Goal: Transaction & Acquisition: Purchase product/service

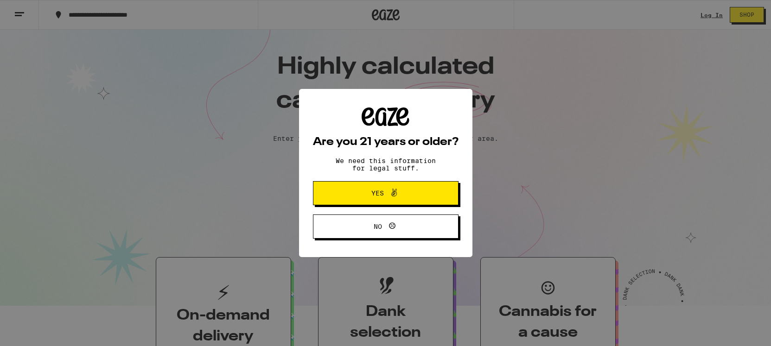
click at [345, 202] on button "Yes" at bounding box center [386, 193] width 146 height 24
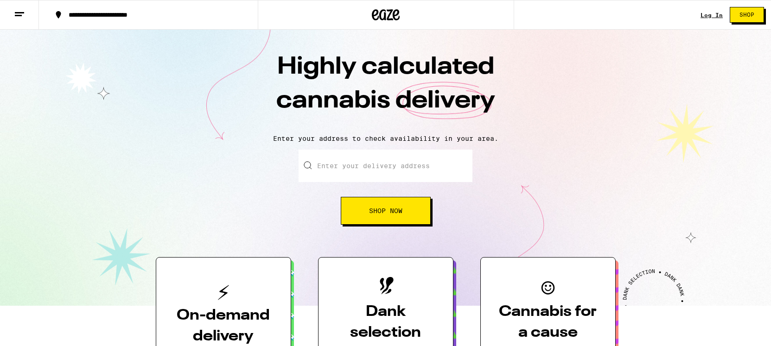
click at [389, 177] on input "Enter your delivery address" at bounding box center [386, 166] width 174 height 32
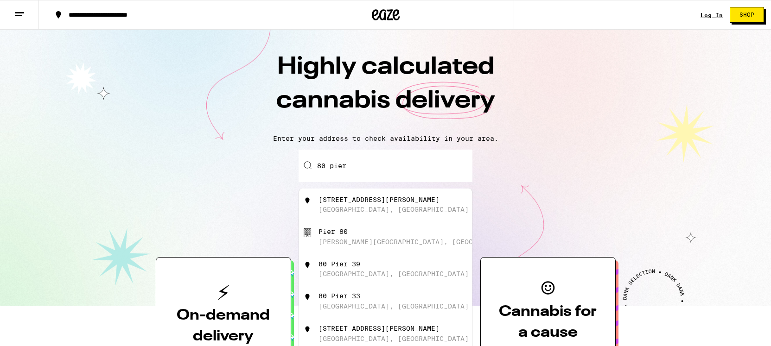
click at [390, 199] on div "80 Pierce Street San Francisco, CA" at bounding box center [402, 205] width 166 height 18
type input "80 Pierce Street, San Francisco, CA"
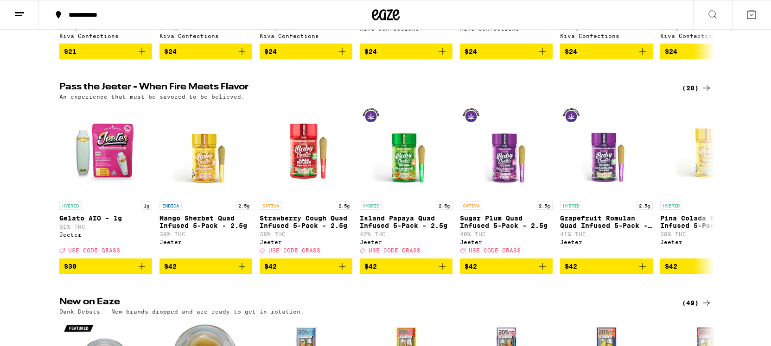
scroll to position [487, 0]
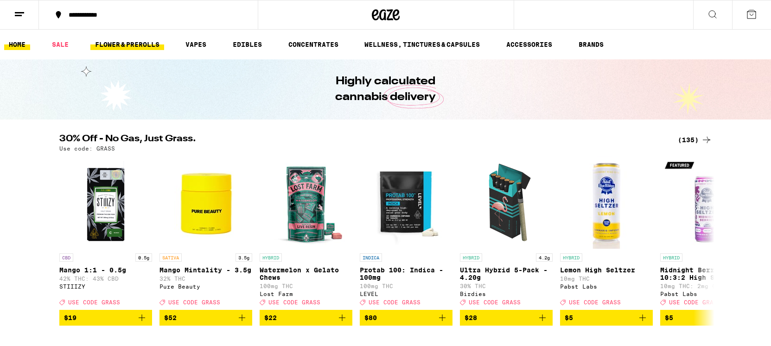
click at [136, 40] on link "FLOWER & PREROLLS" at bounding box center [127, 44] width 74 height 11
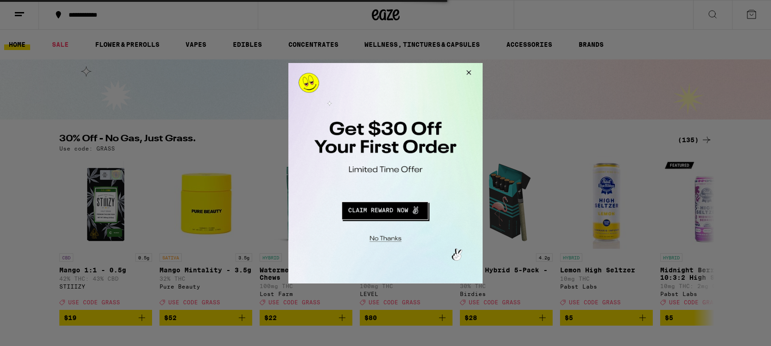
click at [470, 74] on button "Close Modal" at bounding box center [467, 74] width 25 height 22
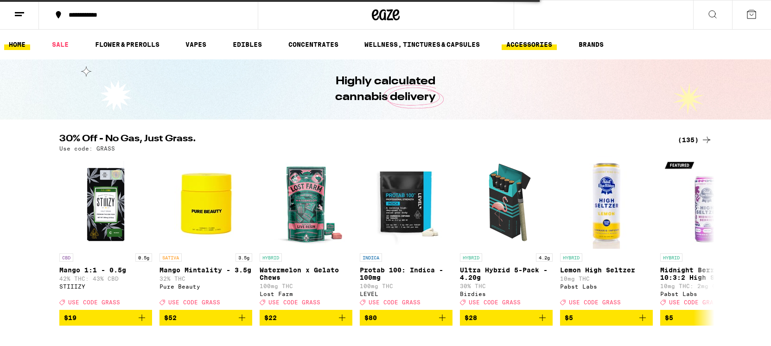
click at [515, 46] on link "ACCESSORIES" at bounding box center [529, 44] width 55 height 11
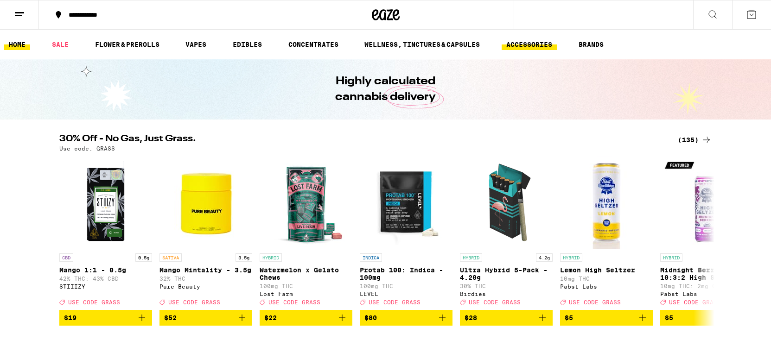
click at [518, 45] on link "ACCESSORIES" at bounding box center [529, 44] width 55 height 11
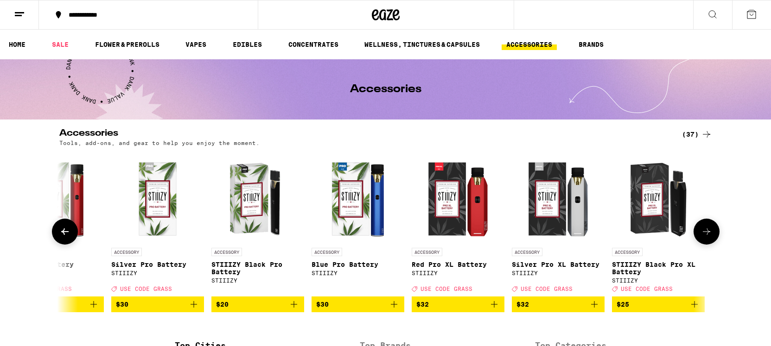
scroll to position [0, 2954]
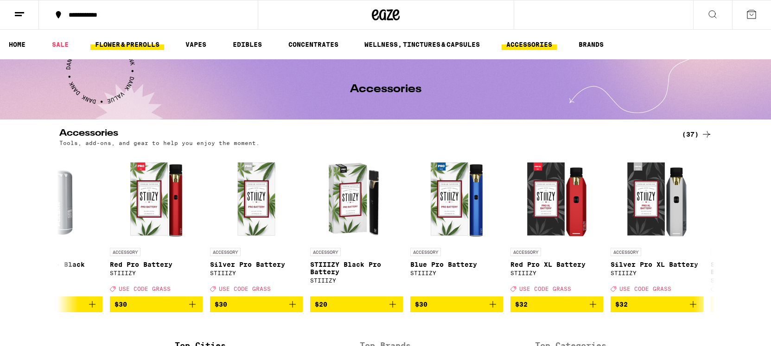
click at [143, 41] on link "FLOWER & PREROLLS" at bounding box center [127, 44] width 74 height 11
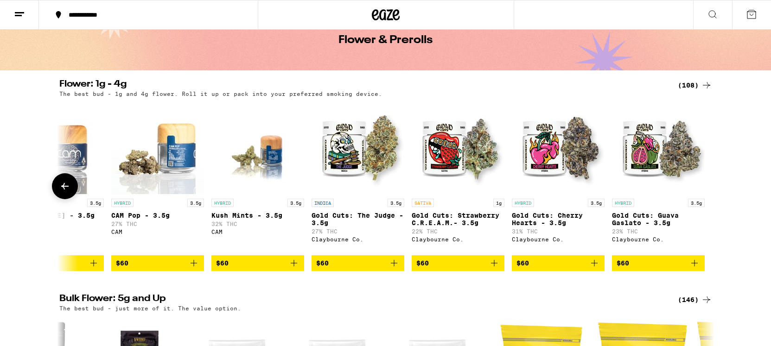
scroll to position [0, 10161]
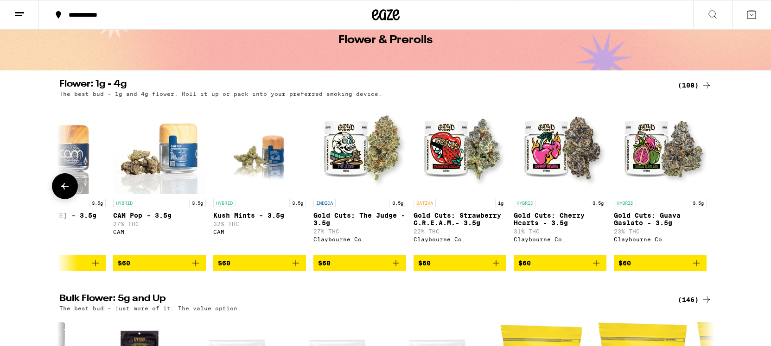
click at [599, 267] on icon "Add to bag" at bounding box center [596, 263] width 11 height 11
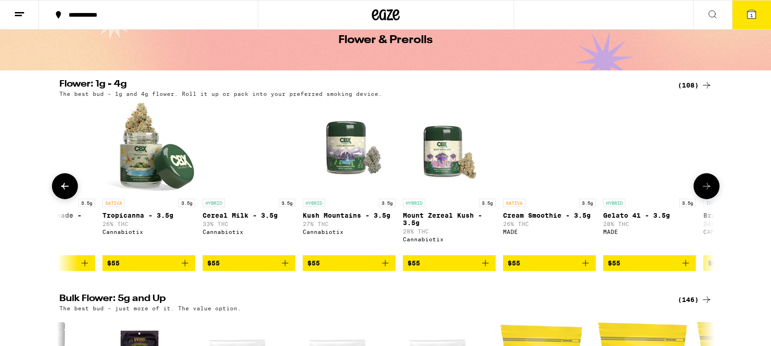
scroll to position [0, 9270]
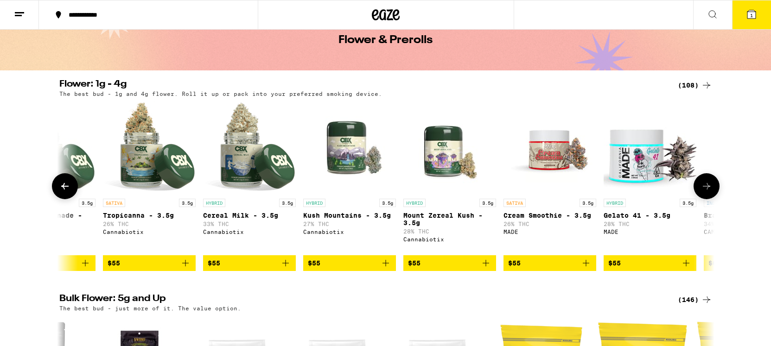
click at [284, 267] on icon "Add to bag" at bounding box center [285, 263] width 11 height 11
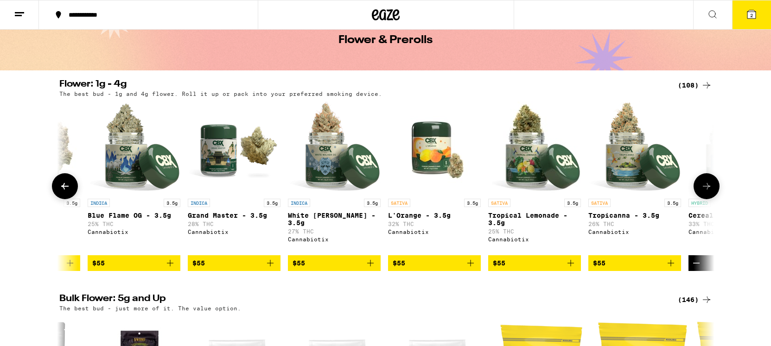
scroll to position [0, 8782]
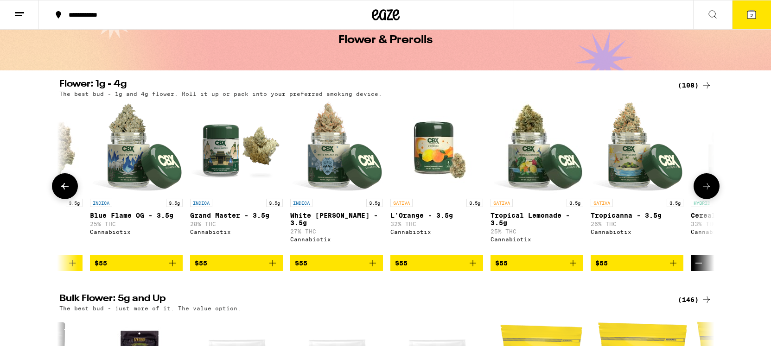
click at [373, 267] on icon "Add to bag" at bounding box center [373, 263] width 6 height 6
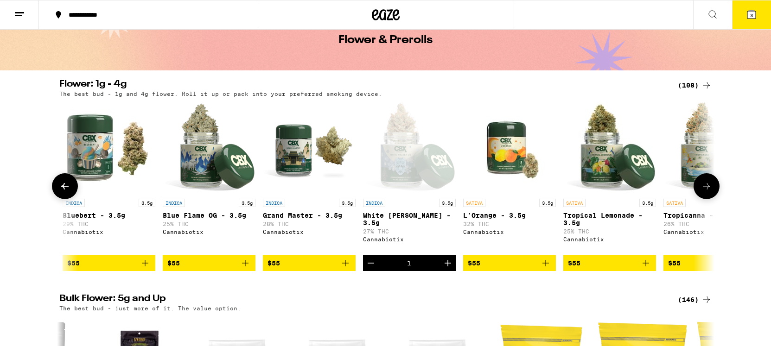
scroll to position [0, 8662]
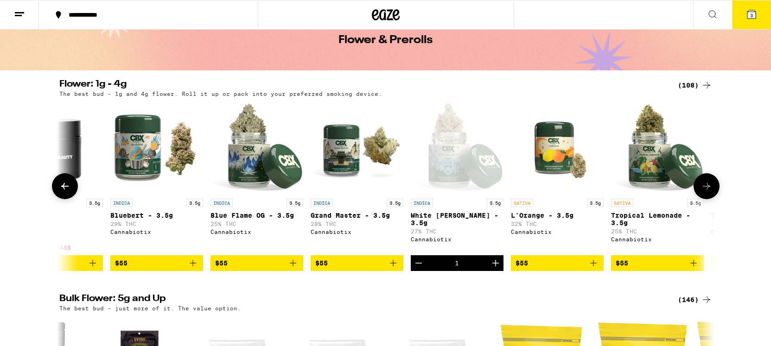
click at [194, 268] on icon "Add to bag" at bounding box center [192, 263] width 11 height 11
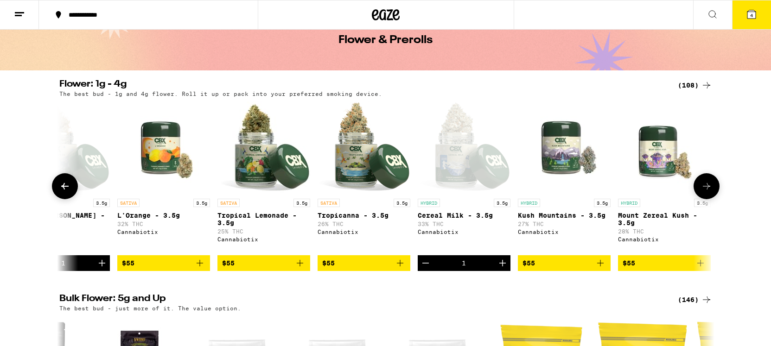
scroll to position [0, 9056]
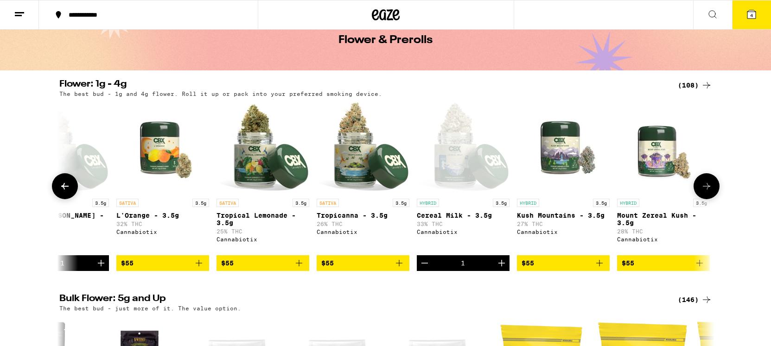
click at [603, 269] on icon "Add to bag" at bounding box center [599, 263] width 11 height 11
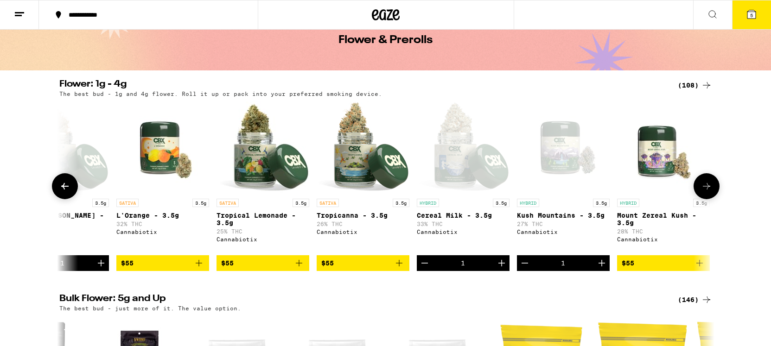
scroll to position [0, 9101]
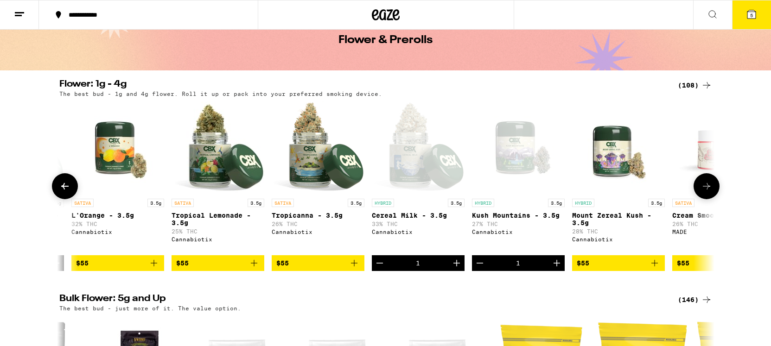
click at [655, 269] on icon "Add to bag" at bounding box center [654, 263] width 11 height 11
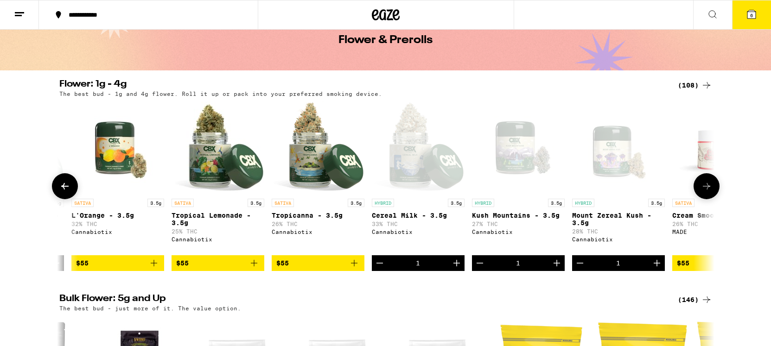
click at [357, 268] on icon "Add to bag" at bounding box center [354, 263] width 11 height 11
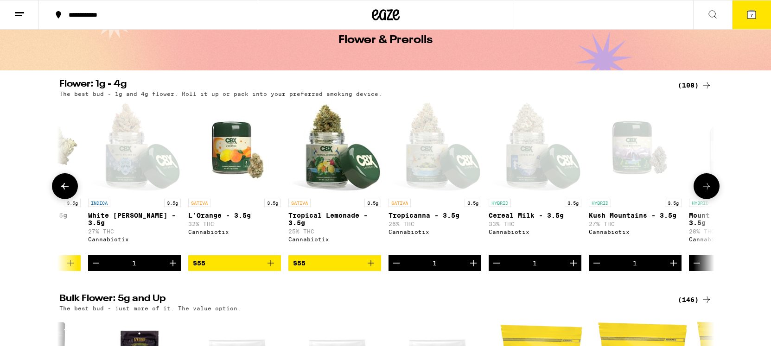
scroll to position [0, 8978]
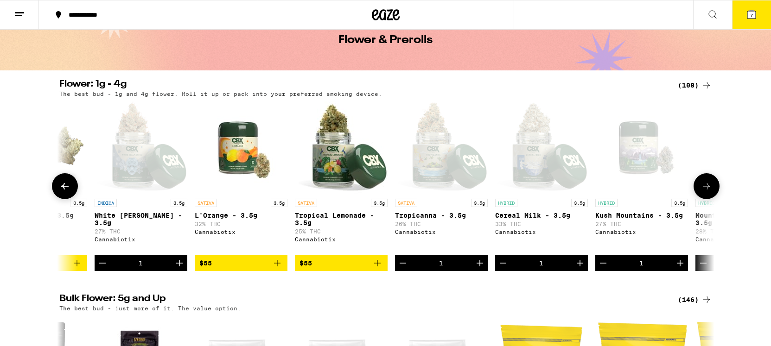
click at [377, 267] on icon "Add to bag" at bounding box center [377, 263] width 6 height 6
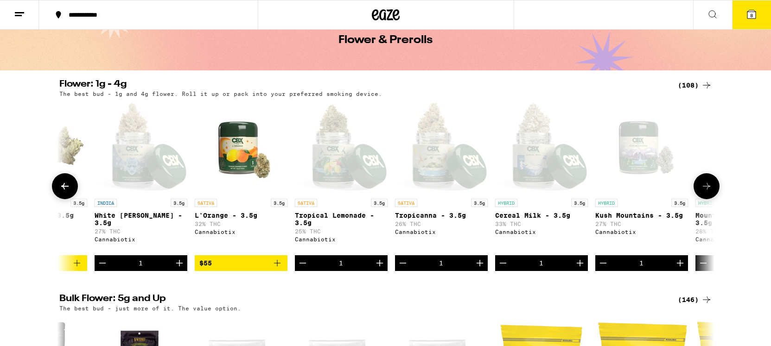
click at [283, 271] on button "$55" at bounding box center [241, 263] width 93 height 16
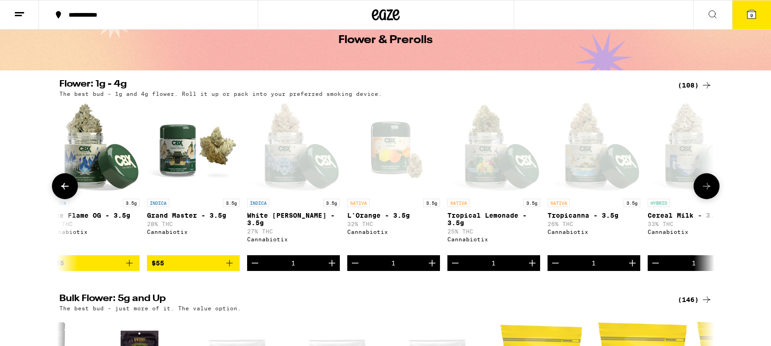
scroll to position [0, 8824]
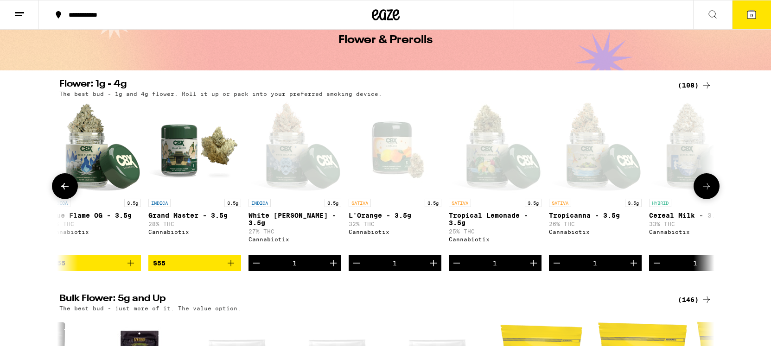
click at [235, 269] on icon "Add to bag" at bounding box center [230, 263] width 11 height 11
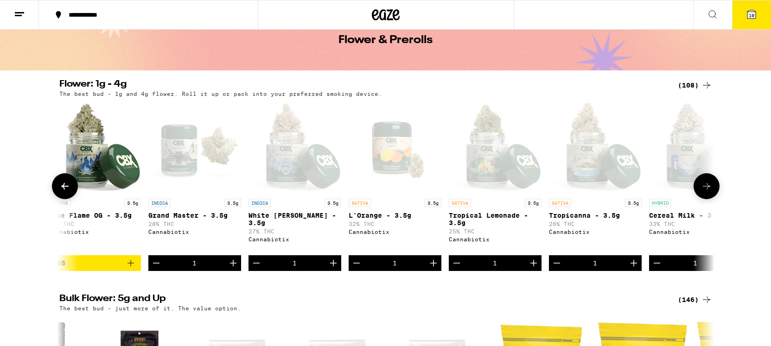
click at [128, 271] on button "$55" at bounding box center [94, 263] width 93 height 16
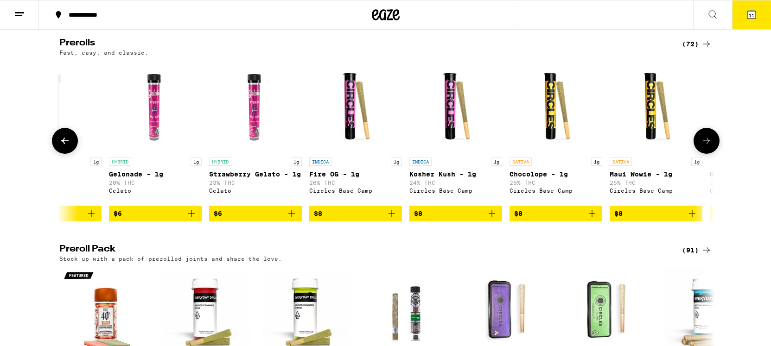
scroll to position [0, 363]
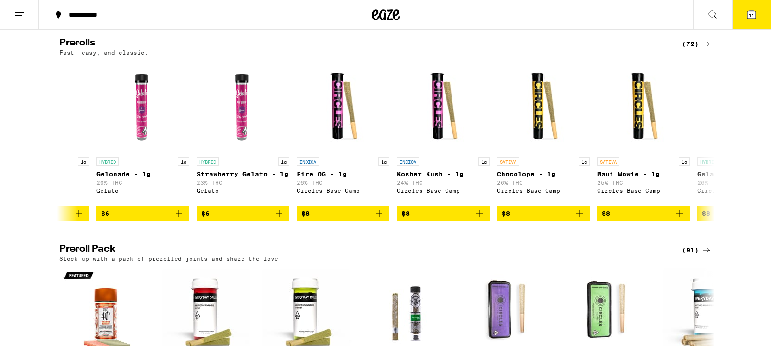
click at [757, 20] on button "11" at bounding box center [751, 14] width 39 height 29
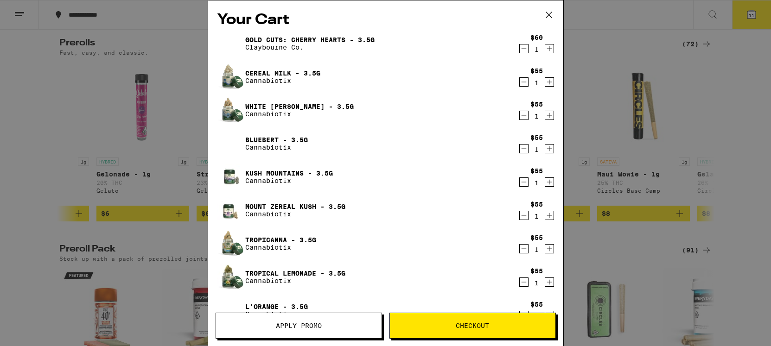
click at [523, 48] on icon "Decrement" at bounding box center [524, 48] width 8 height 11
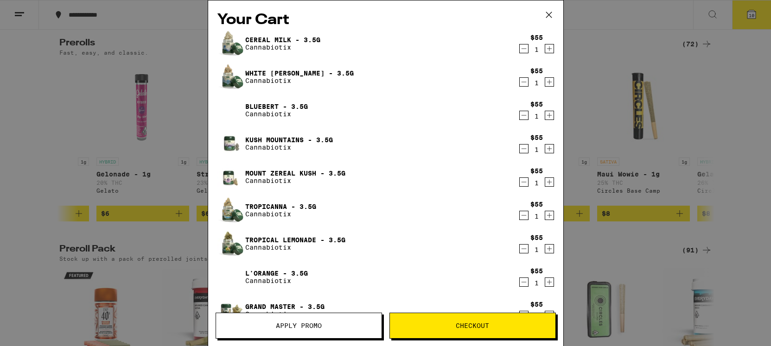
click at [640, 121] on div "Your Cart Cereal Milk - 3.5g Cannabiotix $55 1 White [PERSON_NAME] - 3.5g Canna…" at bounding box center [385, 173] width 771 height 346
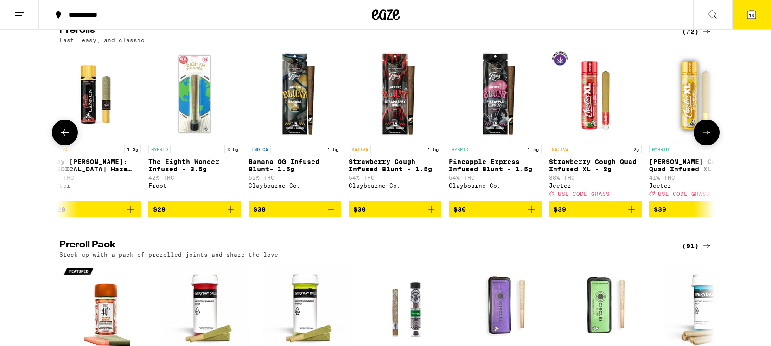
scroll to position [0, 6524]
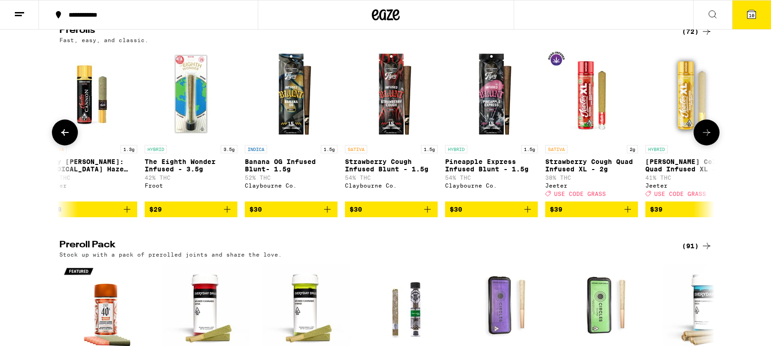
click at [232, 215] on icon "Add to bag" at bounding box center [227, 209] width 11 height 11
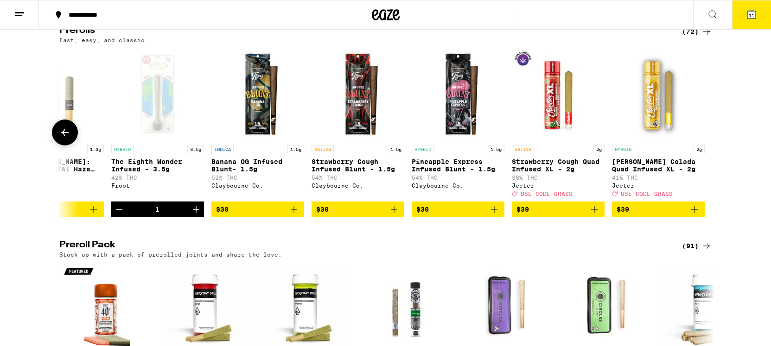
scroll to position [0, 6558]
click at [300, 217] on button "$30" at bounding box center [257, 210] width 93 height 16
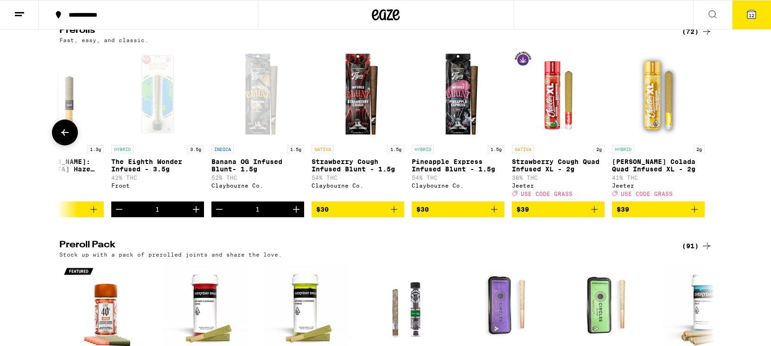
click at [498, 215] on icon "Add to bag" at bounding box center [494, 209] width 11 height 11
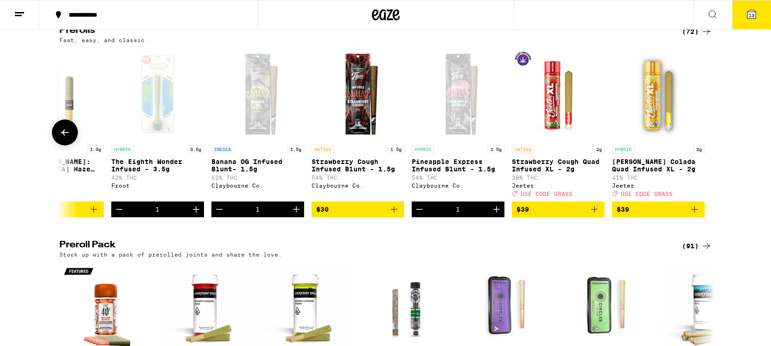
click at [751, 14] on span "13" at bounding box center [752, 16] width 6 height 6
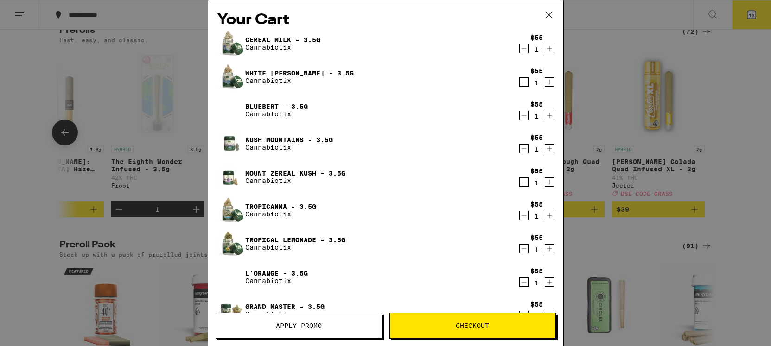
click at [522, 82] on icon "Decrement" at bounding box center [524, 82] width 8 height 11
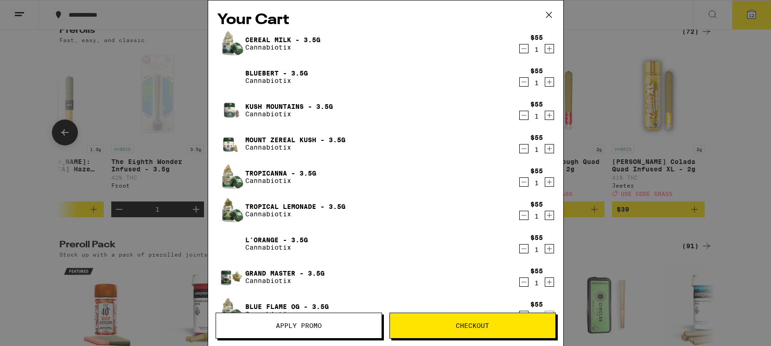
click at [522, 82] on icon "Decrement" at bounding box center [524, 82] width 8 height 11
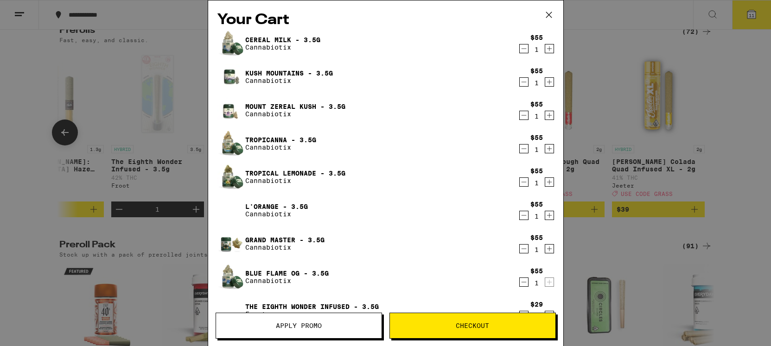
click at [523, 81] on icon "Decrement" at bounding box center [524, 82] width 8 height 11
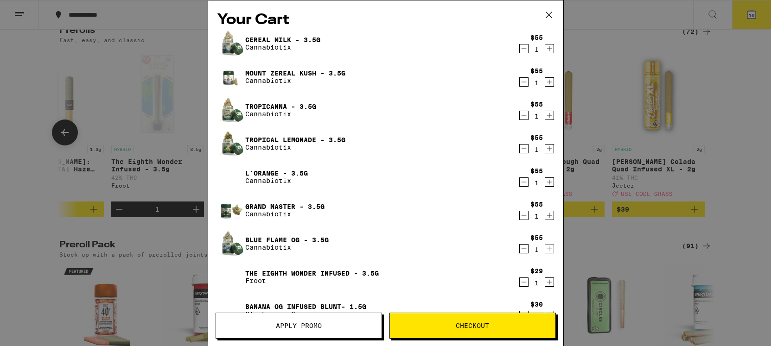
click at [522, 80] on icon "Decrement" at bounding box center [524, 82] width 8 height 11
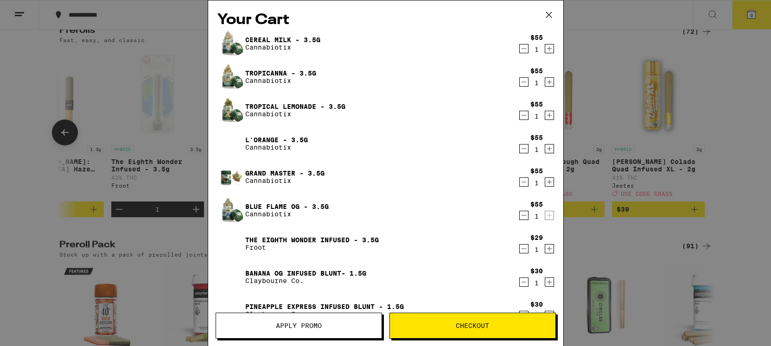
click at [522, 179] on icon "Decrement" at bounding box center [524, 182] width 8 height 11
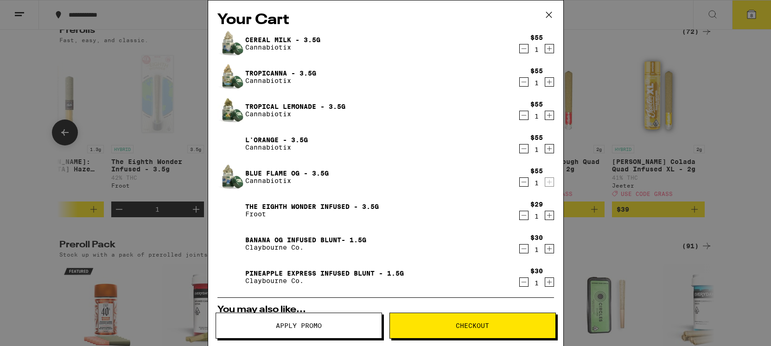
click at [522, 179] on icon "Decrement" at bounding box center [524, 182] width 8 height 11
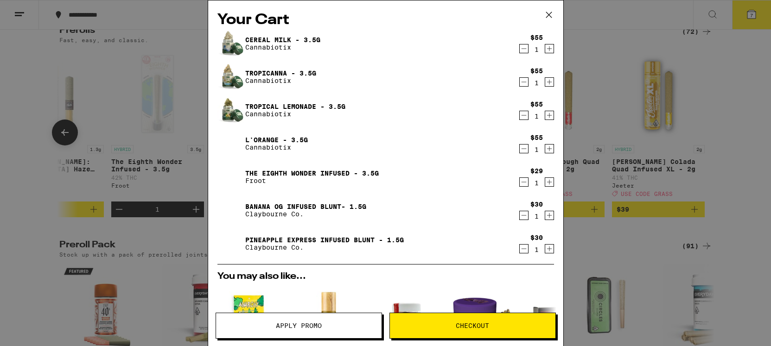
drag, startPoint x: 523, startPoint y: 179, endPoint x: 501, endPoint y: 177, distance: 21.5
click at [501, 177] on div "The Eighth Wonder Infused - 3.5g Froot $29 1" at bounding box center [385, 177] width 337 height 26
click at [519, 182] on button "Decrement" at bounding box center [523, 182] width 9 height 9
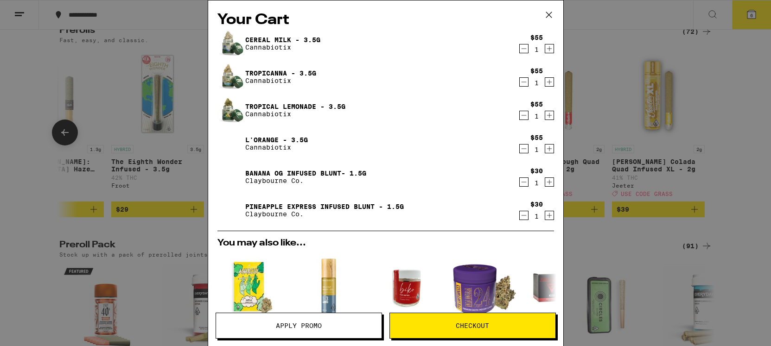
click at [521, 114] on icon "Decrement" at bounding box center [524, 115] width 8 height 11
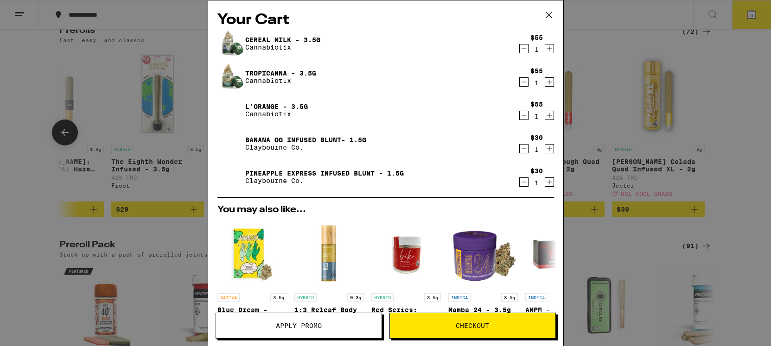
click at [524, 82] on icon "Decrement" at bounding box center [523, 82] width 5 height 0
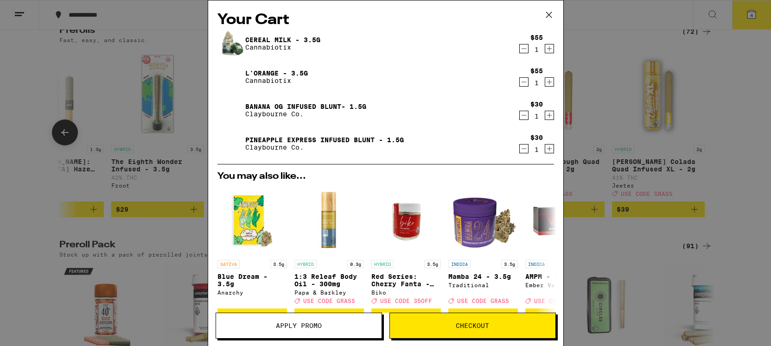
click at [622, 104] on div "Your Cart Cereal Milk - 3.5g Cannabiotix $55 1 L'Orange - 3.5g Cannabiotix $55 …" at bounding box center [385, 173] width 771 height 346
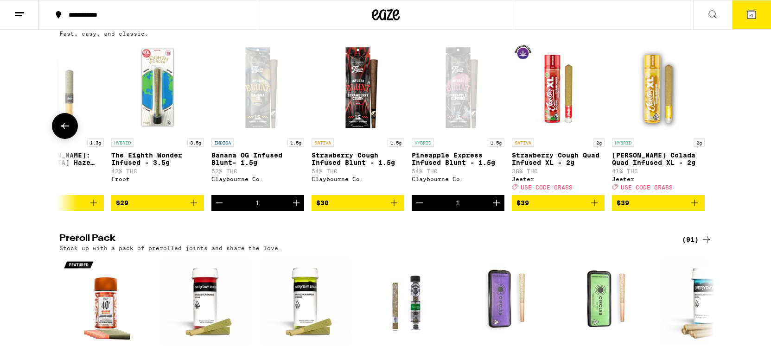
scroll to position [541, 0]
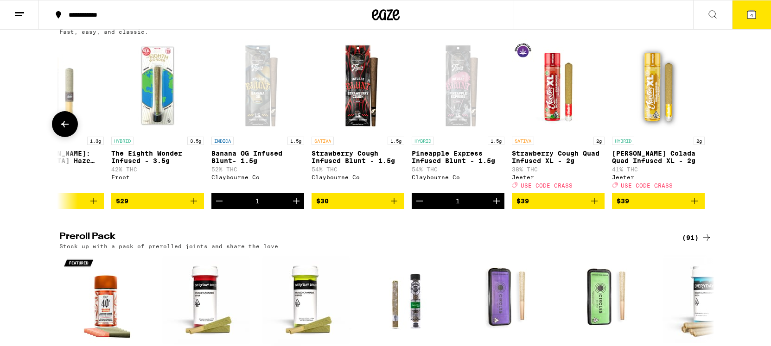
click at [393, 207] on icon "Add to bag" at bounding box center [394, 201] width 11 height 11
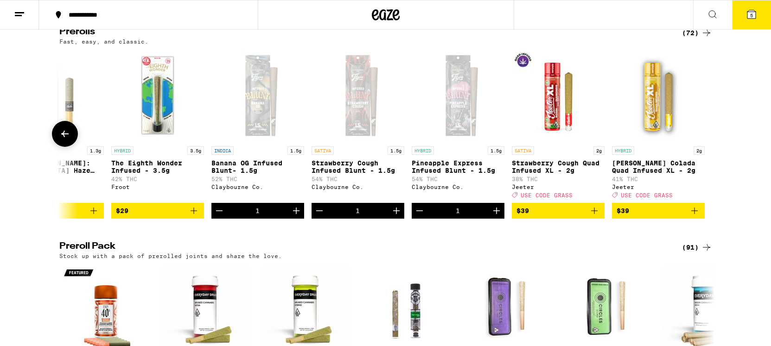
scroll to position [531, 0]
click at [302, 219] on button "Increment" at bounding box center [296, 211] width 16 height 16
click at [294, 214] on icon "Increment" at bounding box center [296, 211] width 6 height 6
click at [297, 217] on icon "Increment" at bounding box center [296, 210] width 11 height 11
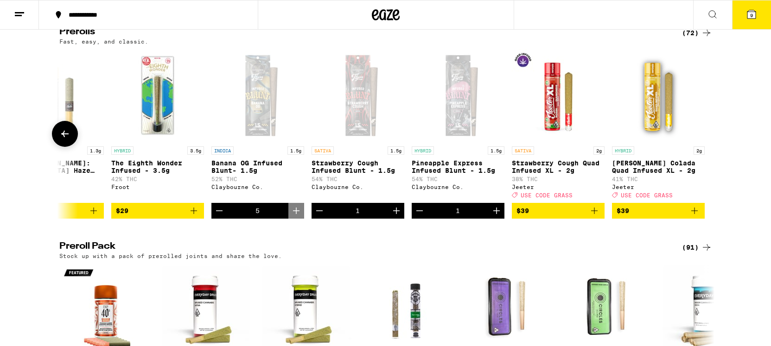
click at [499, 217] on icon "Increment" at bounding box center [496, 210] width 11 height 11
click at [397, 217] on icon "Increment" at bounding box center [396, 210] width 11 height 11
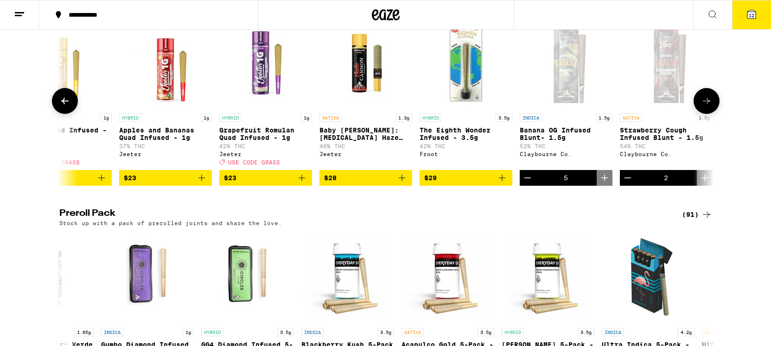
scroll to position [0, 6251]
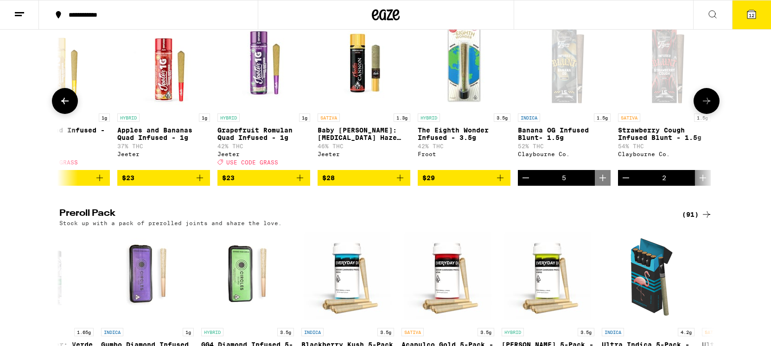
click at [504, 184] on icon "Add to bag" at bounding box center [500, 177] width 11 height 11
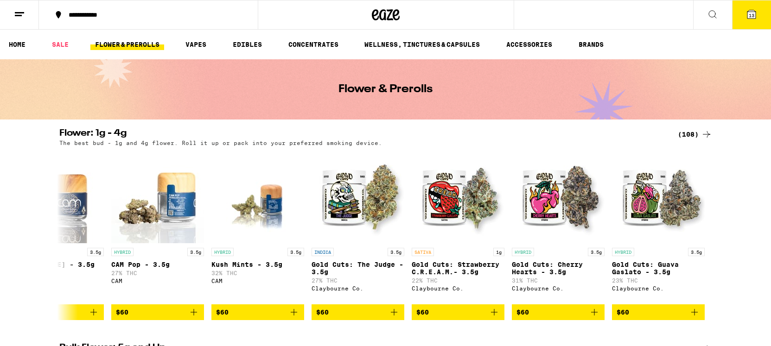
scroll to position [0, 0]
click at [242, 51] on ul "HOME SALE FLOWER & PREROLLS VAPES EDIBLES CONCENTRATES WELLNESS, TINCTURES & CA…" at bounding box center [385, 45] width 771 height 30
click at [240, 44] on link "EDIBLES" at bounding box center [247, 44] width 38 height 11
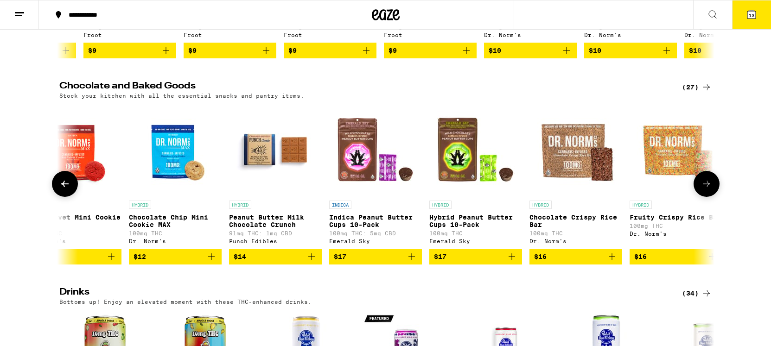
scroll to position [0, 632]
click at [411, 260] on icon "Add to bag" at bounding box center [411, 257] width 6 height 6
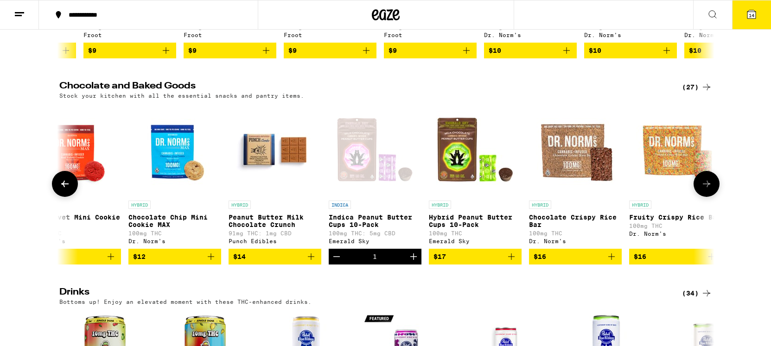
scroll to position [0, 0]
click at [336, 262] on icon "Decrement" at bounding box center [336, 256] width 11 height 11
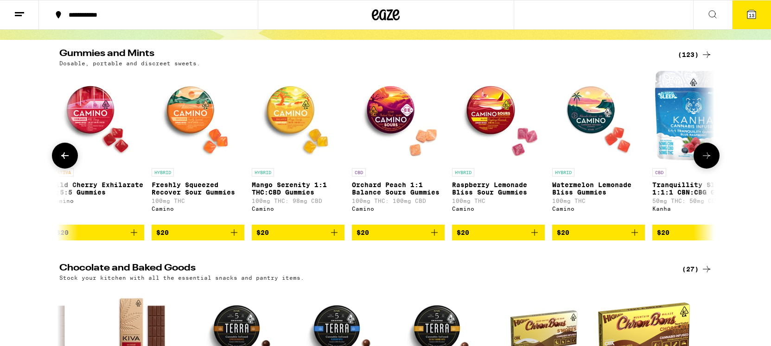
scroll to position [0, 7328]
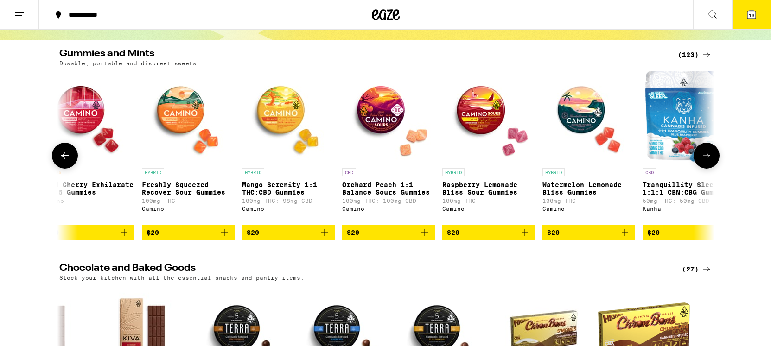
click at [628, 238] on icon "Add to bag" at bounding box center [624, 232] width 11 height 11
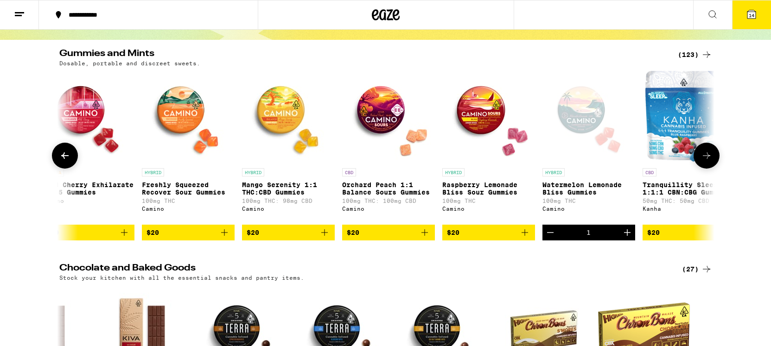
click at [627, 236] on icon "Increment" at bounding box center [627, 233] width 6 height 6
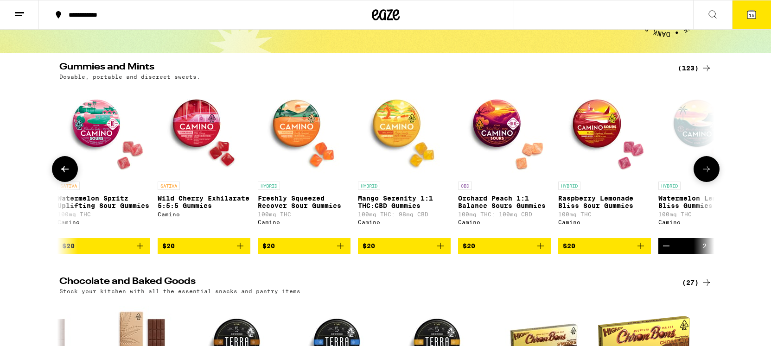
scroll to position [0, 7393]
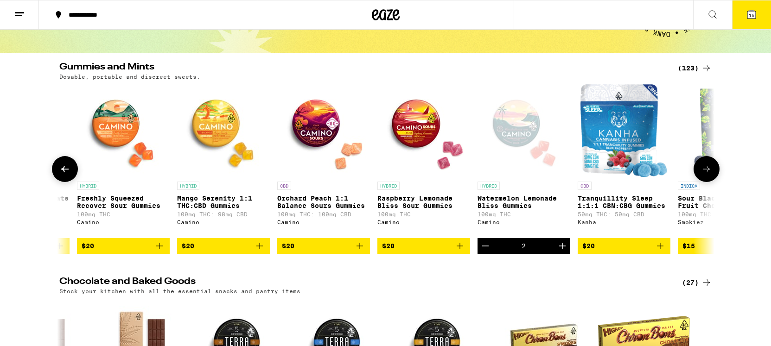
click at [559, 251] on icon "Increment" at bounding box center [562, 246] width 11 height 11
click at [562, 249] on icon "Increment" at bounding box center [562, 246] width 6 height 6
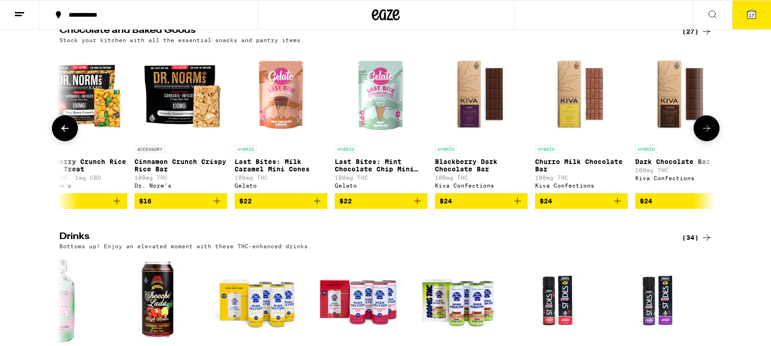
scroll to position [0, 1161]
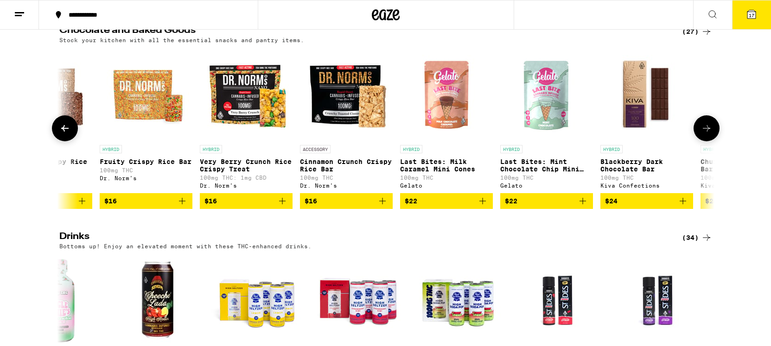
click at [487, 207] on icon "Add to bag" at bounding box center [482, 201] width 11 height 11
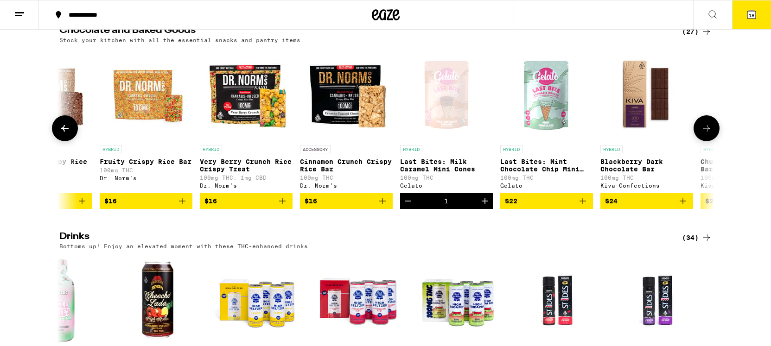
click at [292, 209] on button "$16" at bounding box center [246, 201] width 93 height 16
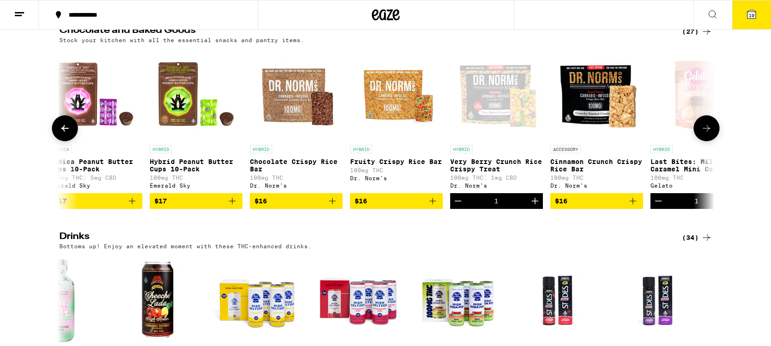
scroll to position [0, 833]
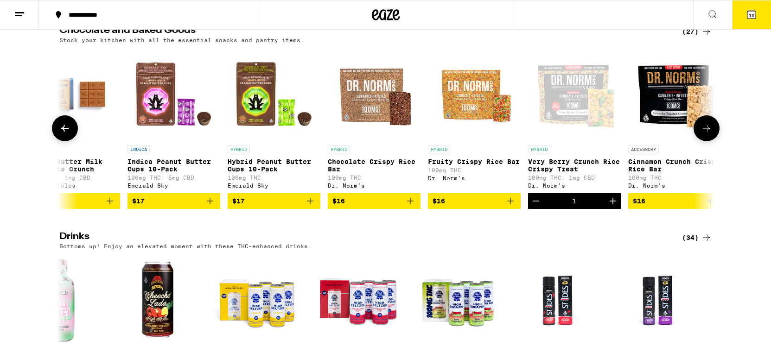
click at [314, 207] on icon "Add to bag" at bounding box center [310, 201] width 11 height 11
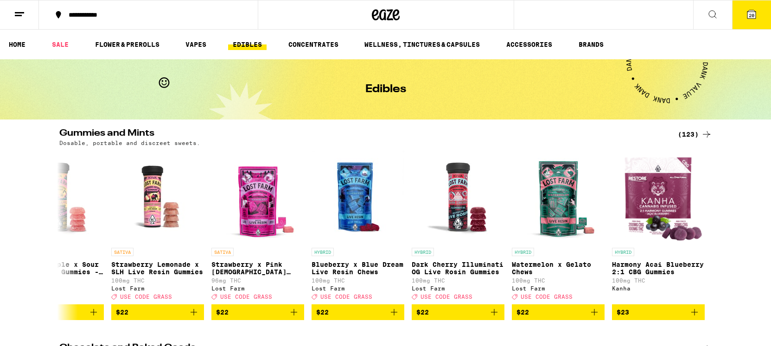
scroll to position [0, 0]
click at [191, 45] on link "VAPES" at bounding box center [196, 44] width 30 height 11
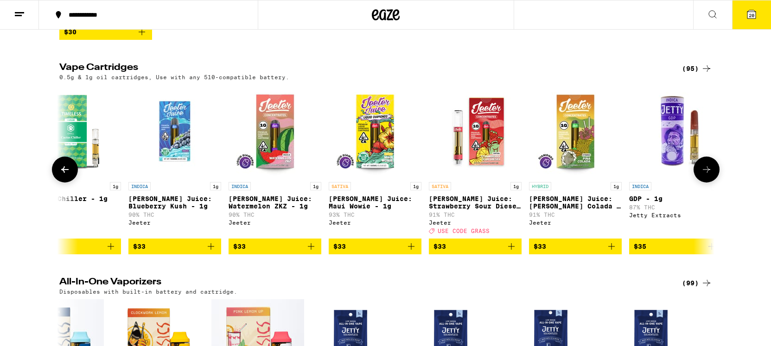
click at [216, 252] on icon "Add to bag" at bounding box center [210, 246] width 11 height 11
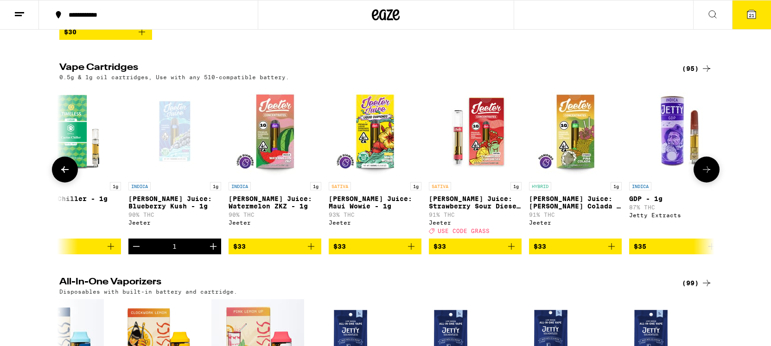
click at [314, 252] on icon "Add to bag" at bounding box center [311, 246] width 11 height 11
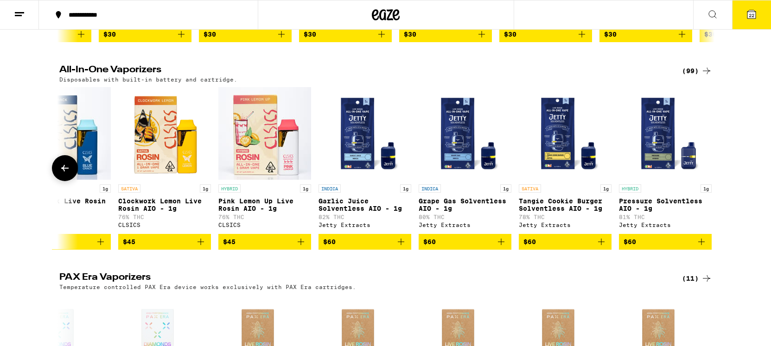
scroll to position [0, 9254]
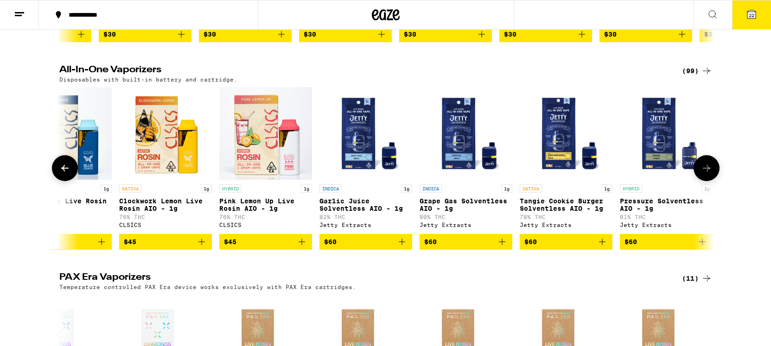
click at [497, 248] on icon "Add to bag" at bounding box center [502, 241] width 11 height 11
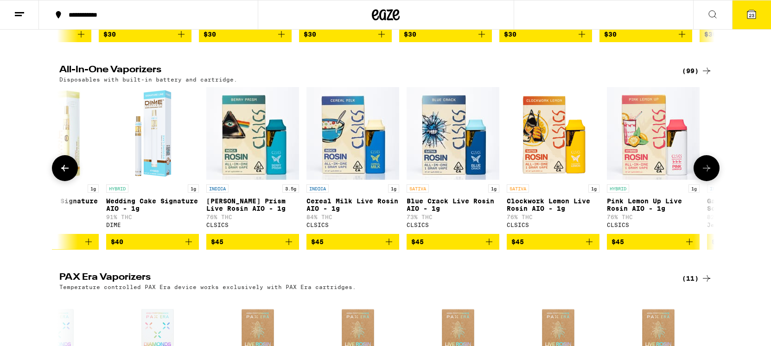
scroll to position [0, 8851]
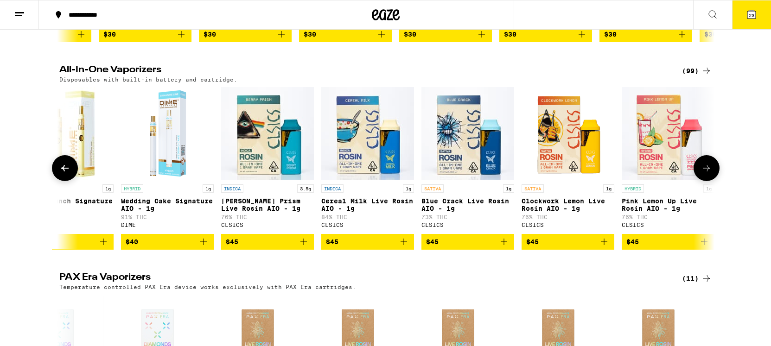
click at [405, 245] on icon "Add to bag" at bounding box center [404, 242] width 6 height 6
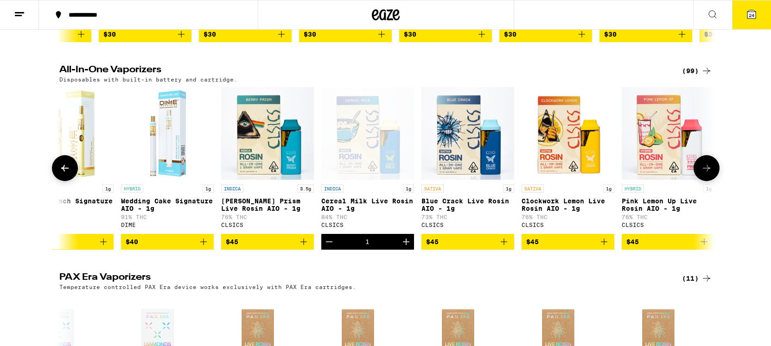
click at [305, 248] on icon "Add to bag" at bounding box center [303, 241] width 11 height 11
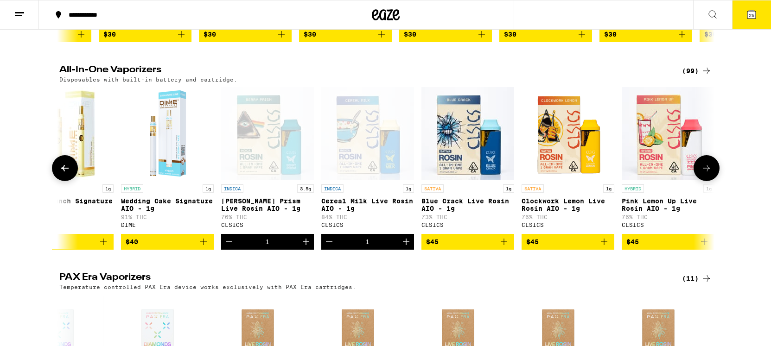
click at [607, 248] on icon "Add to bag" at bounding box center [604, 241] width 11 height 11
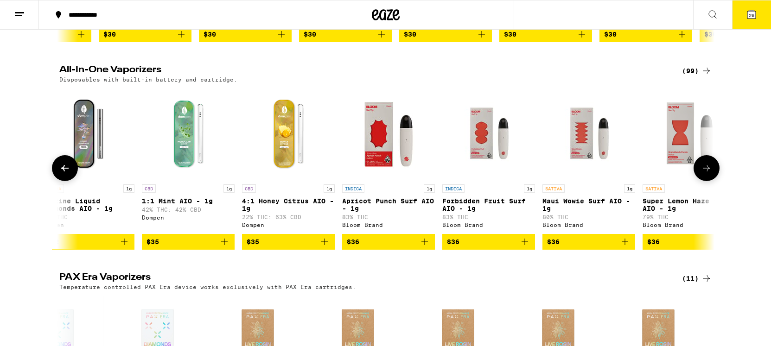
scroll to position [0, 7186]
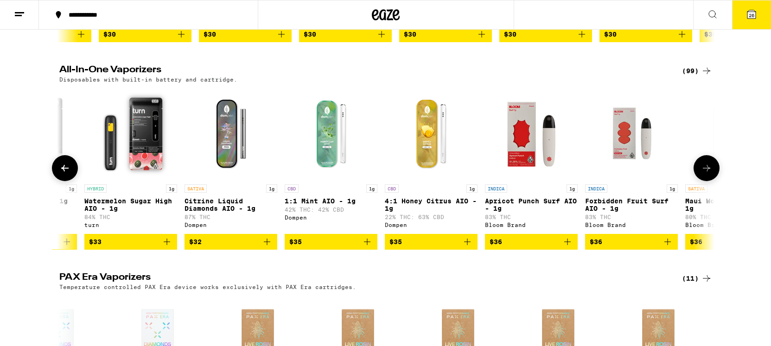
click at [676, 250] on button "$36" at bounding box center [631, 242] width 93 height 16
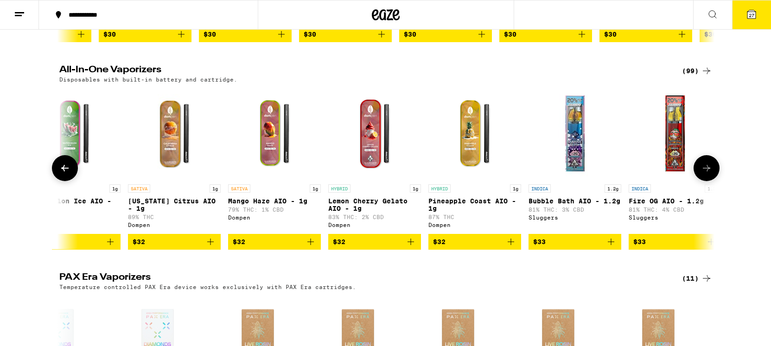
scroll to position [0, 4781]
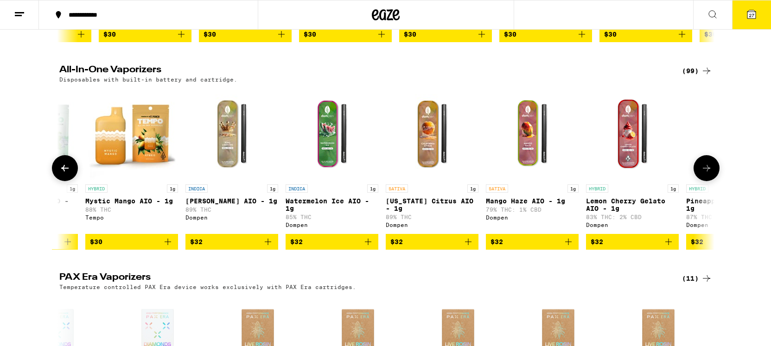
click at [371, 248] on icon "Add to bag" at bounding box center [368, 241] width 11 height 11
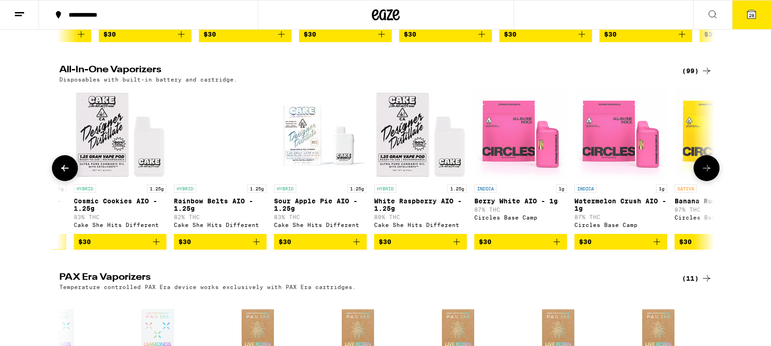
scroll to position [0, 3087]
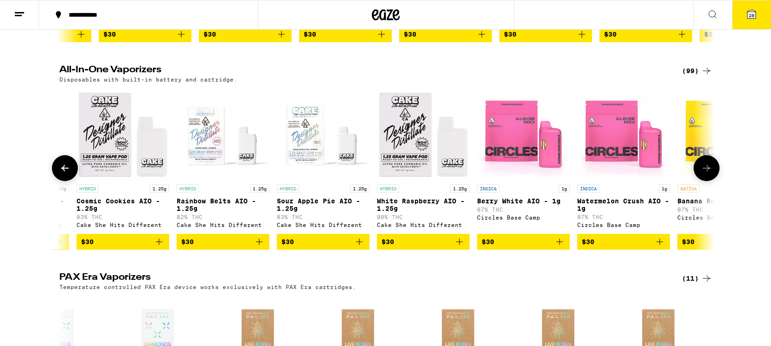
click at [363, 248] on icon "Add to bag" at bounding box center [359, 241] width 11 height 11
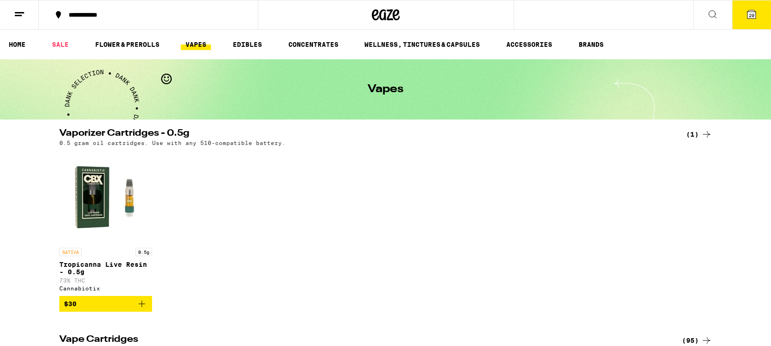
scroll to position [0, 0]
click at [322, 43] on link "CONCENTRATES" at bounding box center [313, 44] width 59 height 11
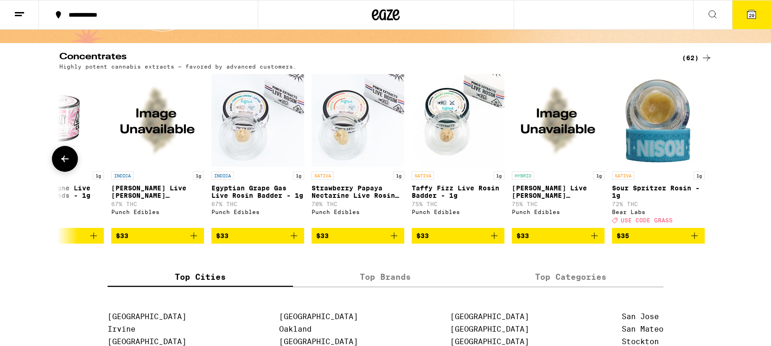
scroll to position [0, 5531]
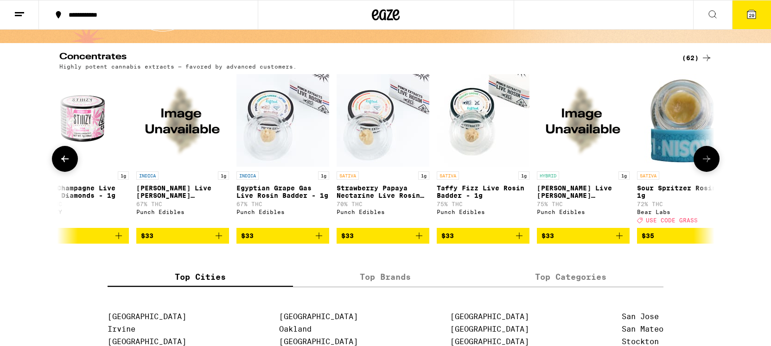
click at [321, 242] on icon "Add to bag" at bounding box center [318, 235] width 11 height 11
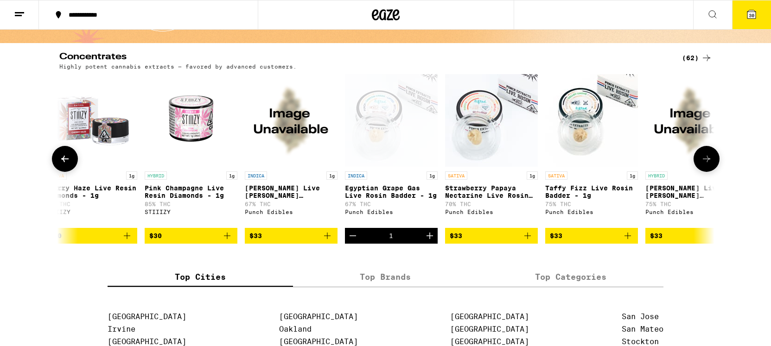
scroll to position [0, 5421]
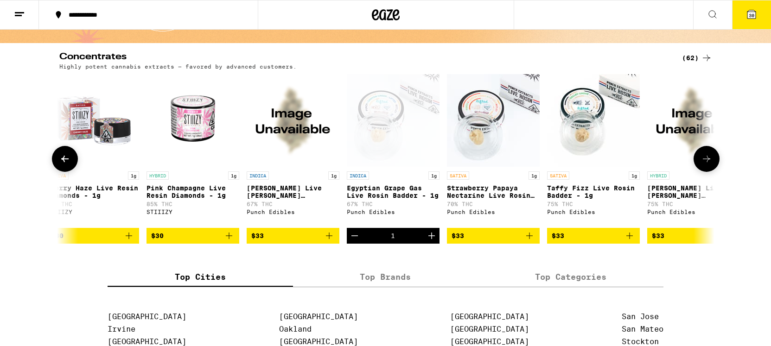
click at [230, 242] on icon "Add to bag" at bounding box center [228, 235] width 11 height 11
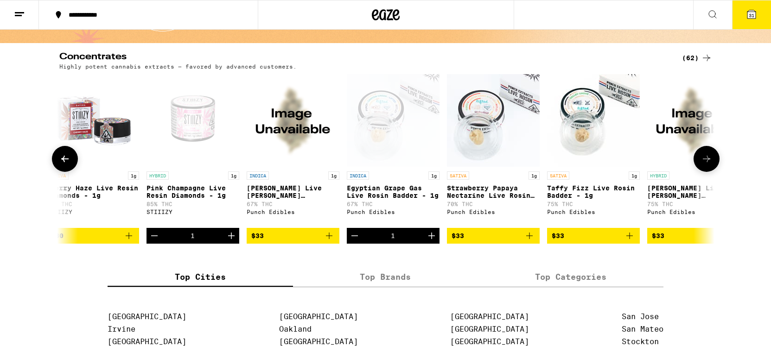
click at [152, 242] on icon "Decrement" at bounding box center [154, 235] width 11 height 11
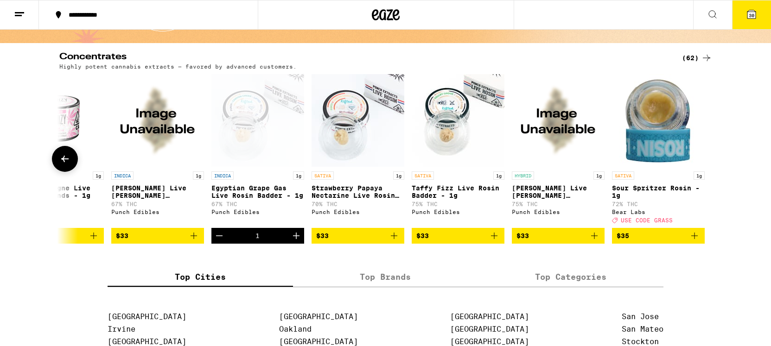
scroll to position [0, 5556]
click at [598, 239] on icon "Add to bag" at bounding box center [594, 235] width 11 height 11
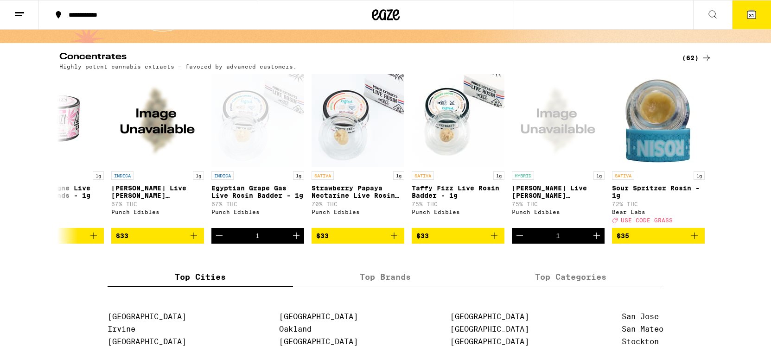
click at [744, 15] on button "31" at bounding box center [751, 14] width 39 height 29
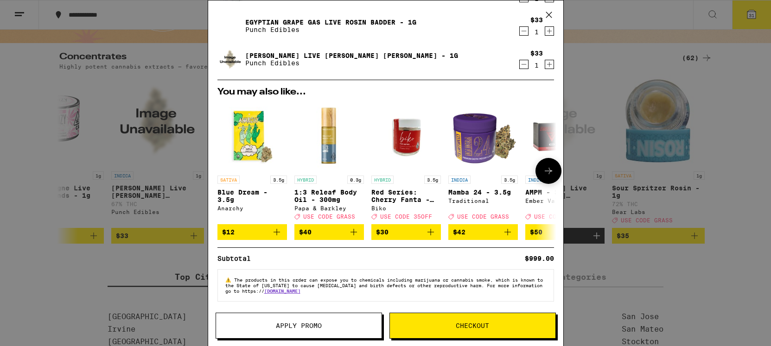
scroll to position [658, 0]
